Goal: Information Seeking & Learning: Learn about a topic

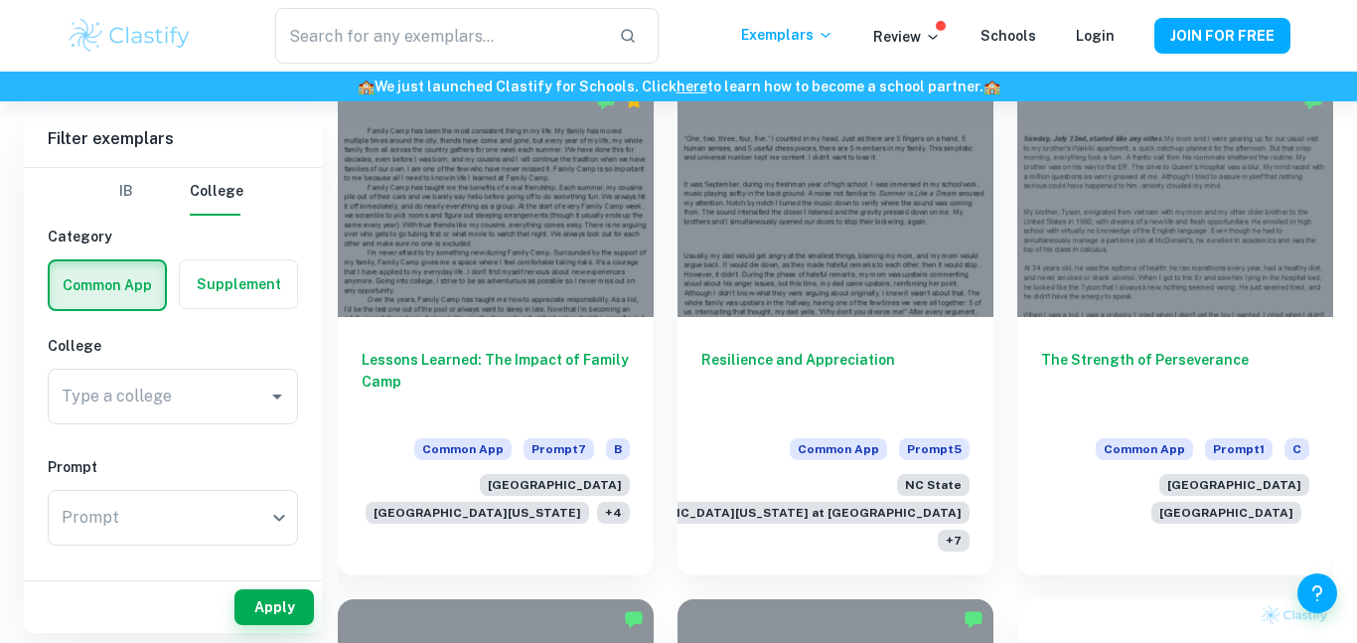
scroll to position [589, 0]
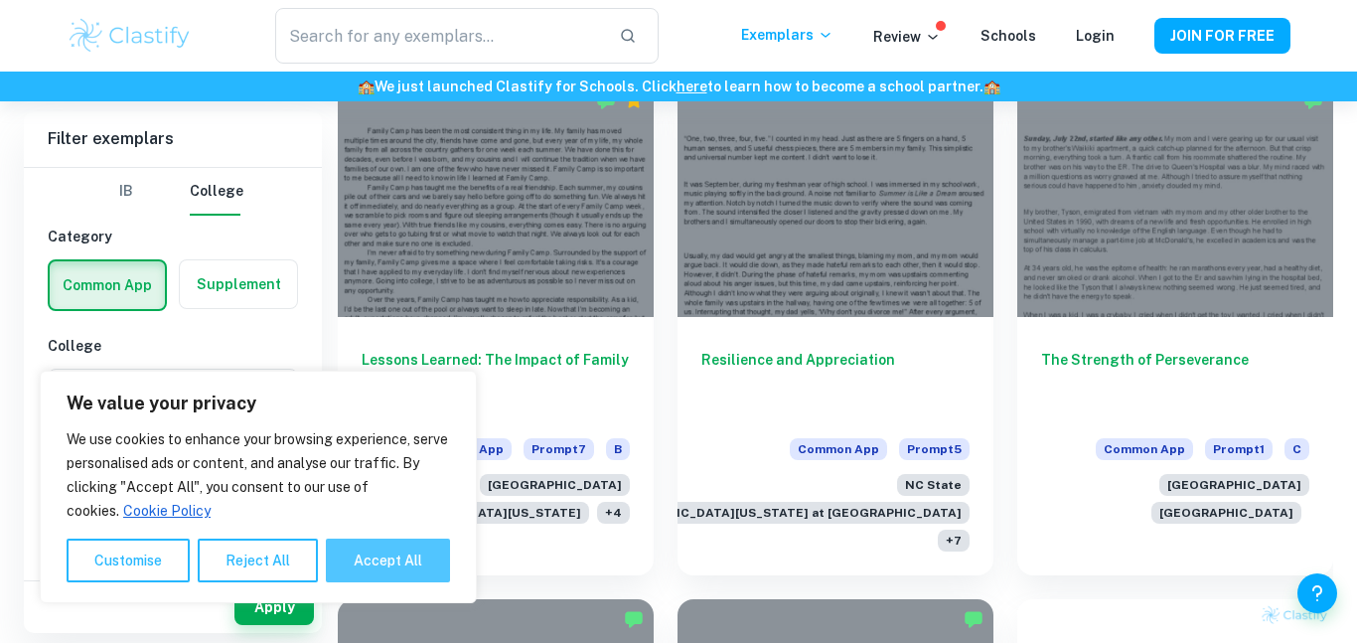
click at [412, 567] on button "Accept All" at bounding box center [388, 560] width 124 height 44
checkbox input "true"
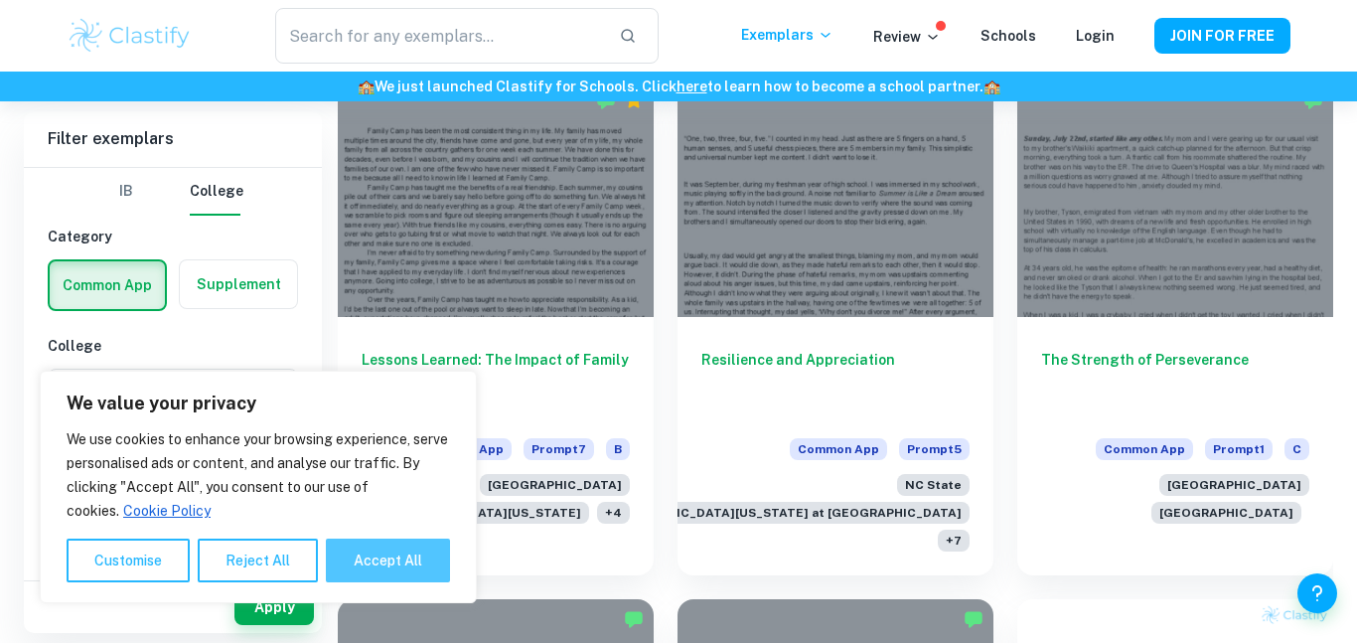
checkbox input "true"
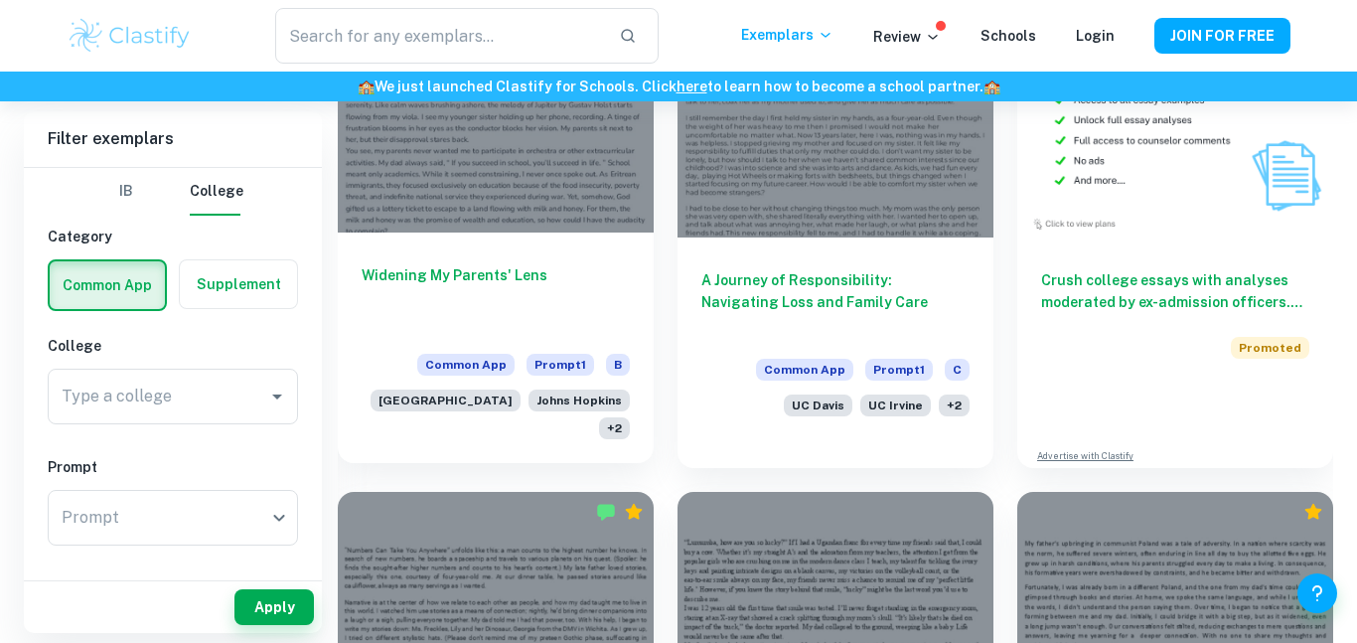
scroll to position [1201, 0]
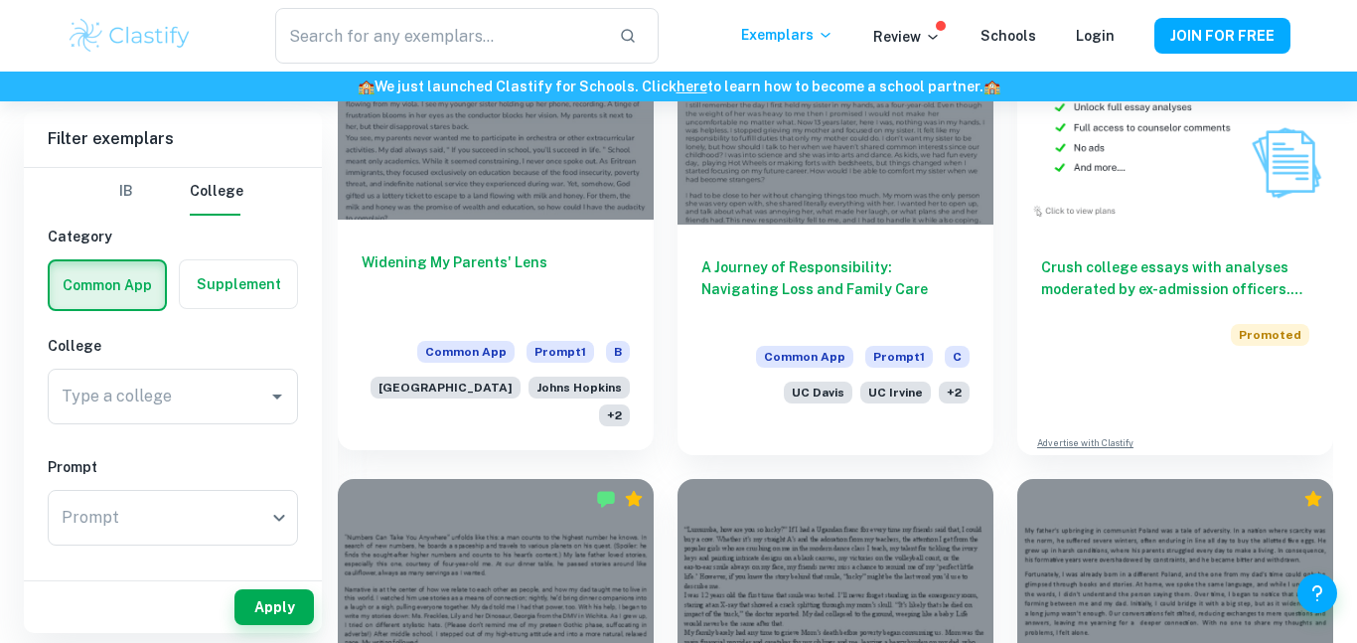
click at [508, 230] on div "Widening My Parents' Lens Common App Prompt 1 B [GEOGRAPHIC_DATA] [PERSON_NAME]…" at bounding box center [496, 335] width 316 height 230
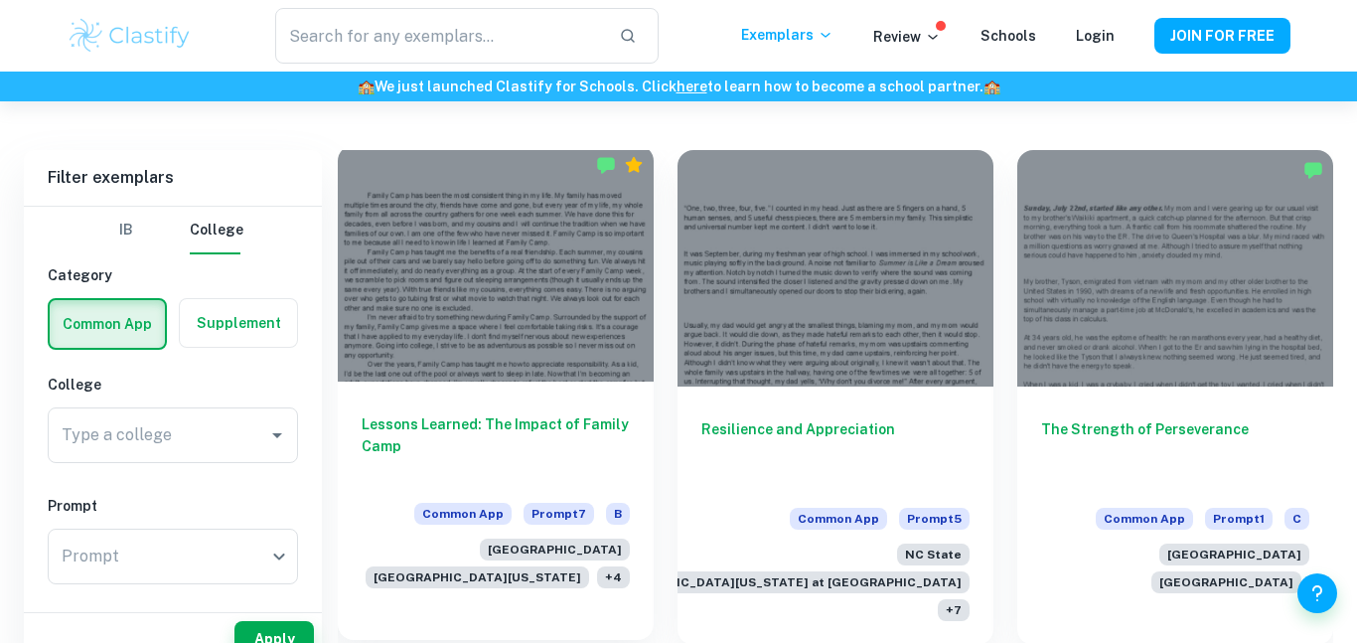
scroll to position [583, 0]
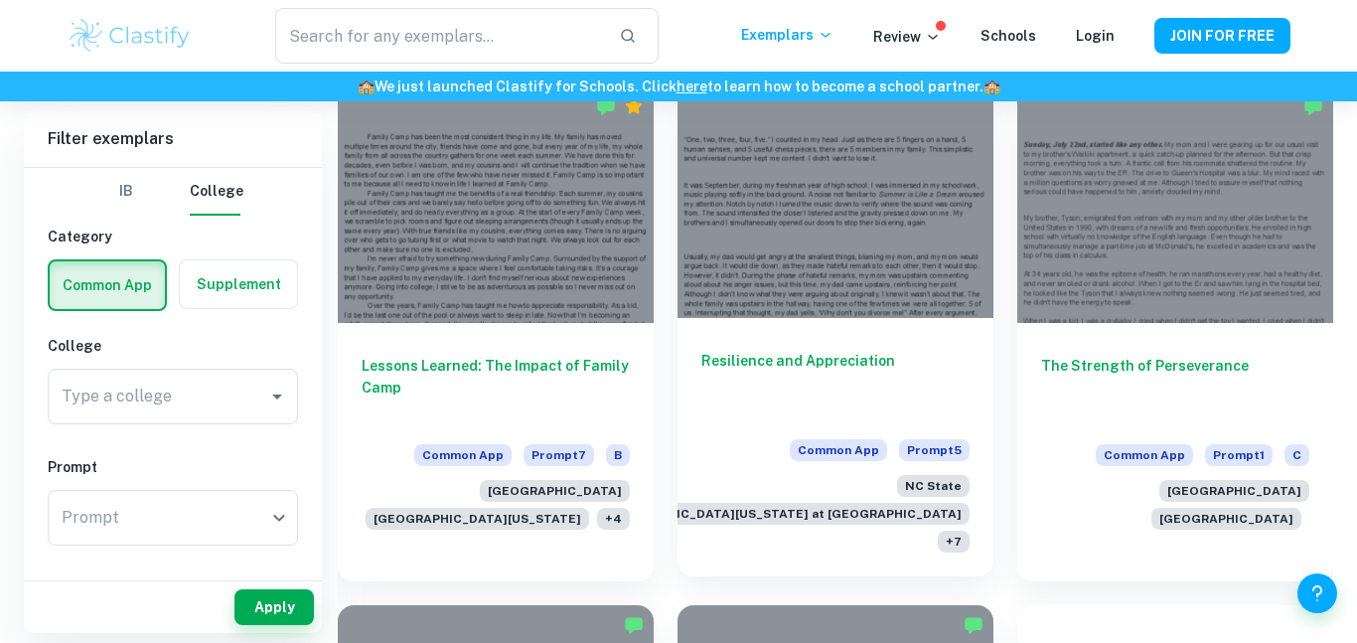
click at [761, 380] on h6 "Resilience and Appreciation" at bounding box center [835, 383] width 268 height 66
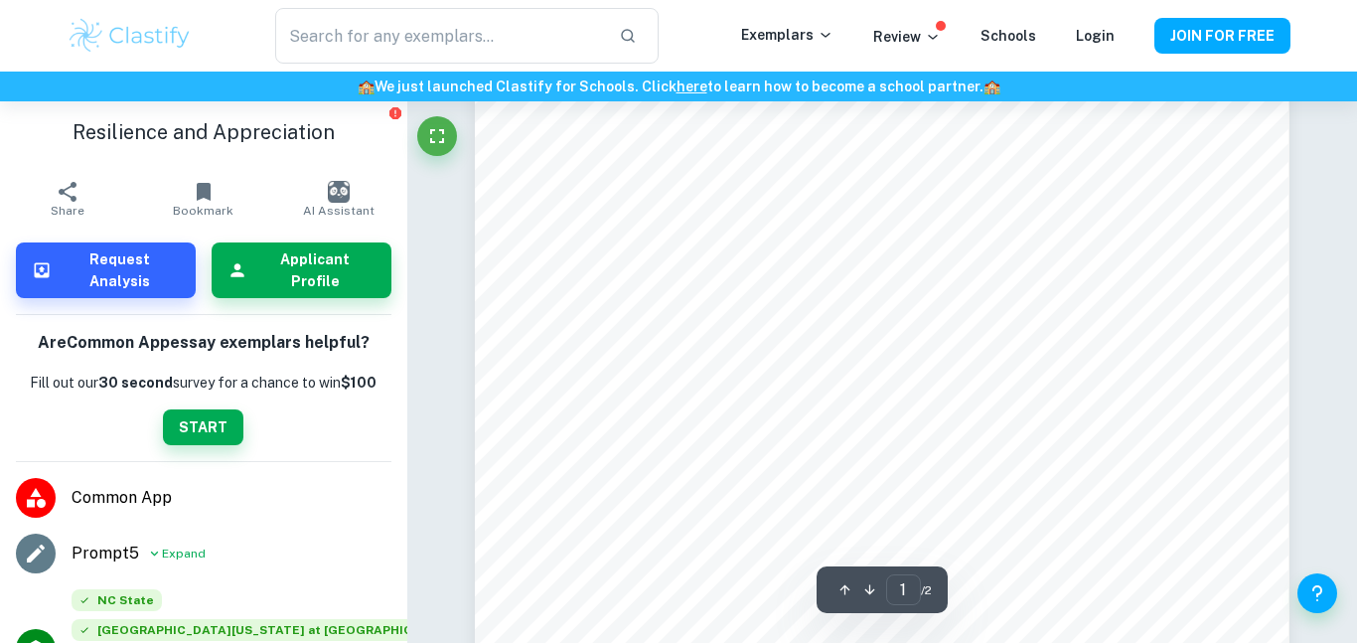
scroll to position [55, 0]
